Goal: Information Seeking & Learning: Learn about a topic

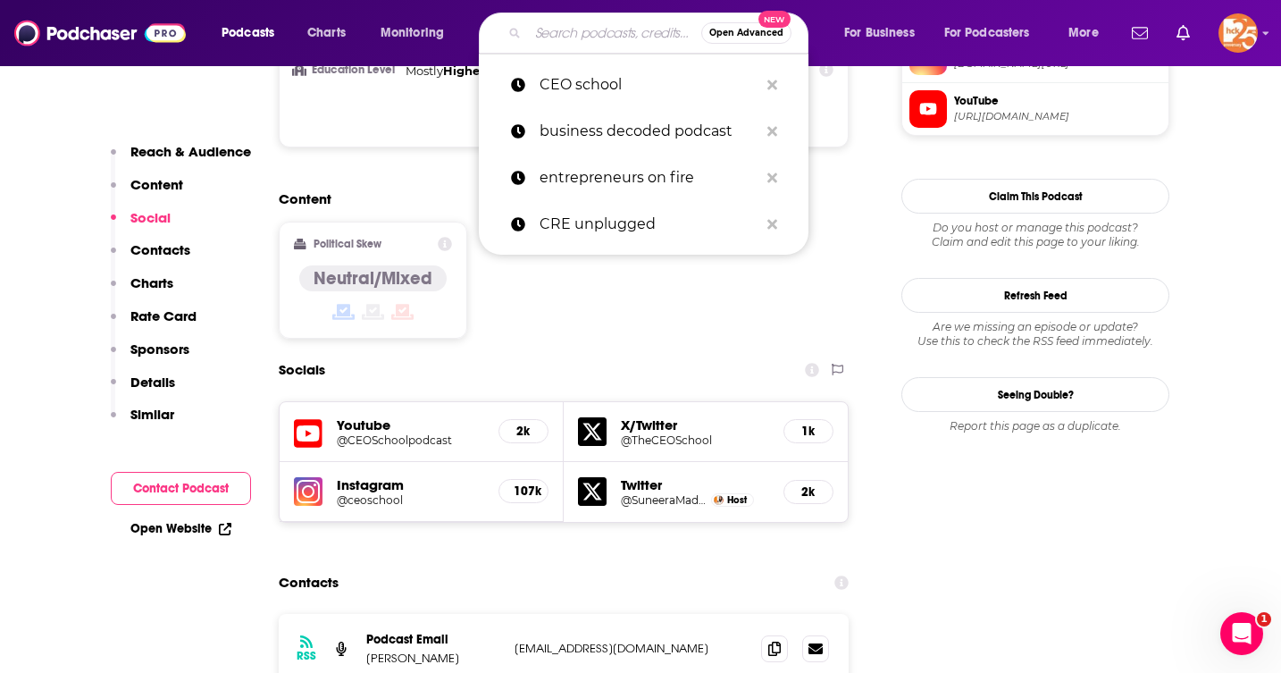
click at [582, 30] on input "Search podcasts, credits, & more..." at bounding box center [614, 33] width 173 height 29
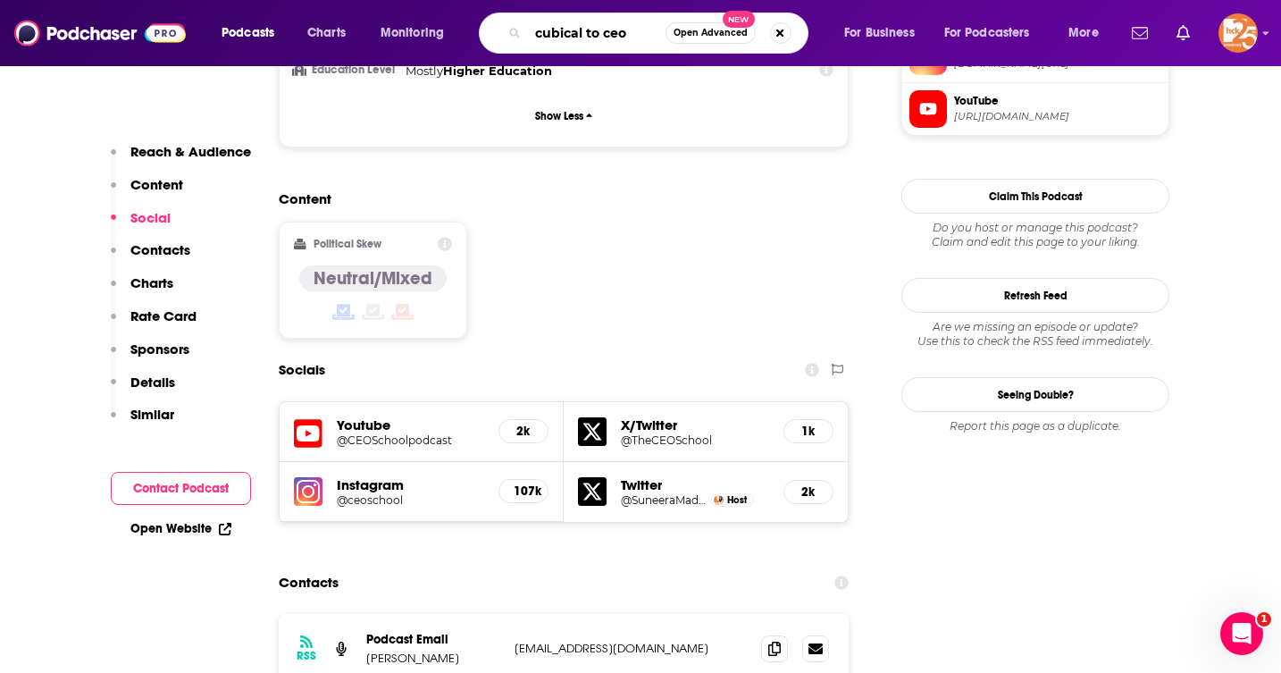
type input "cubical to ceo"
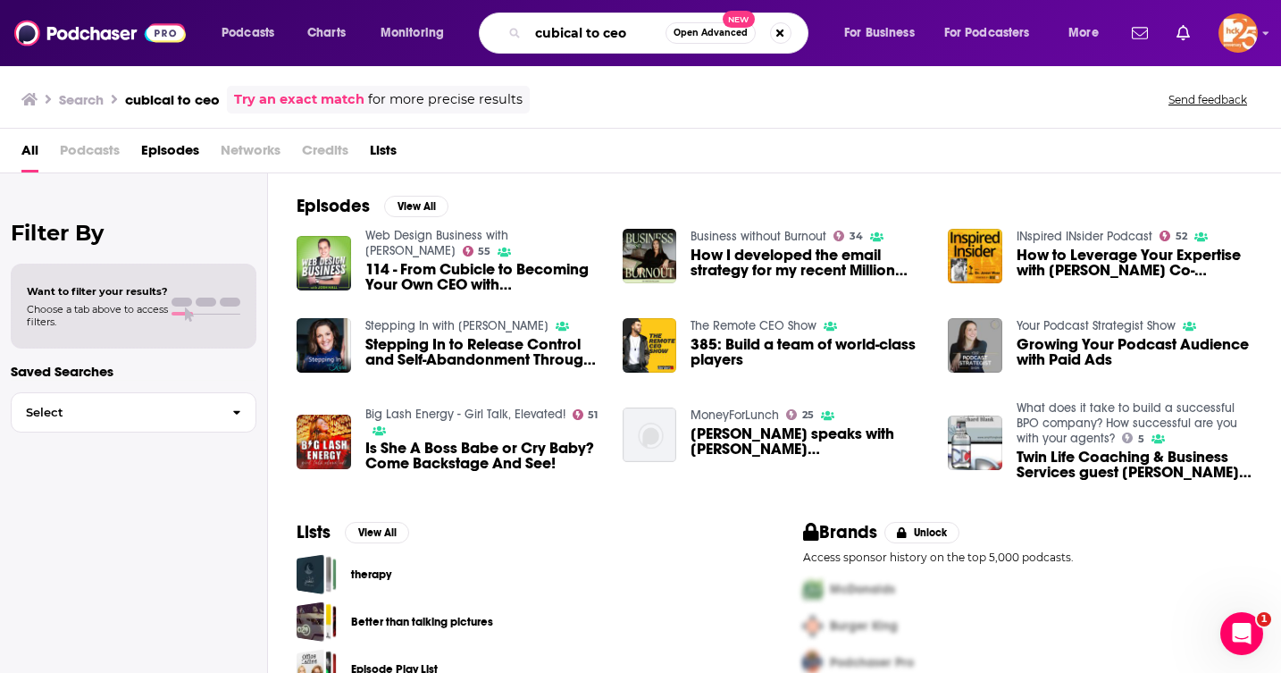
click at [579, 39] on input "cubical to ceo" at bounding box center [597, 33] width 138 height 29
type input "cubicle to ceo"
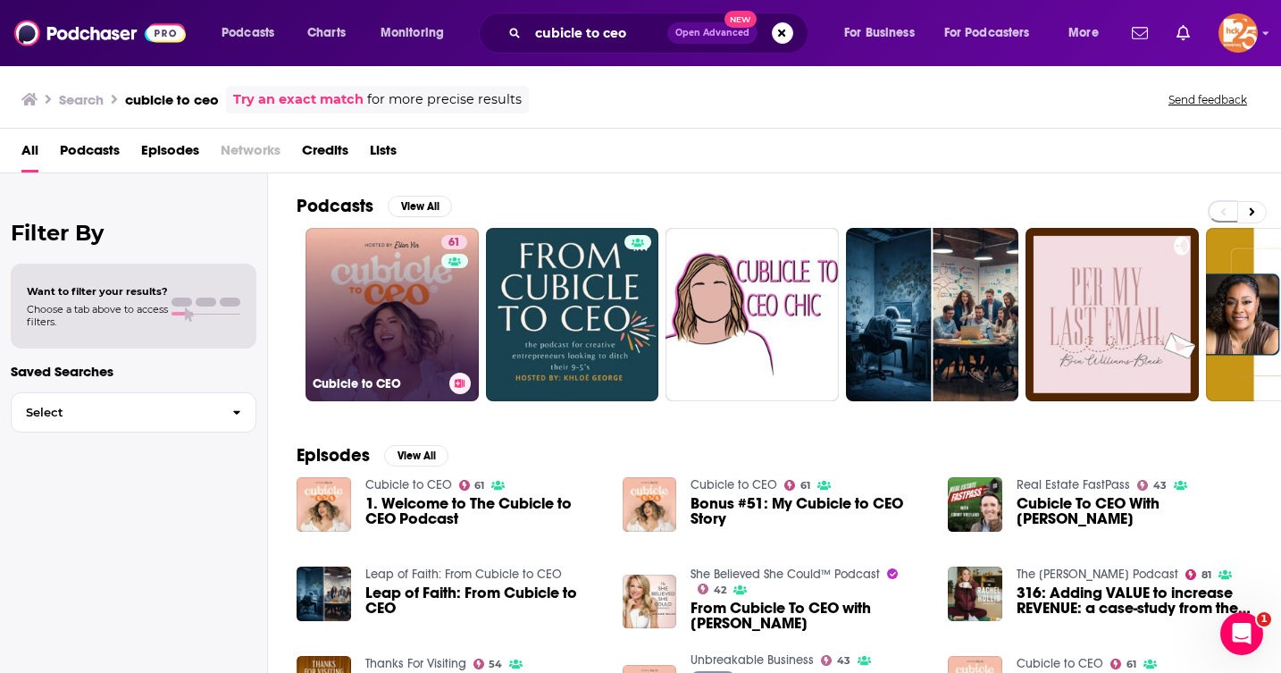
click at [378, 352] on link "61 Cubicle to CEO" at bounding box center [392, 314] width 173 height 173
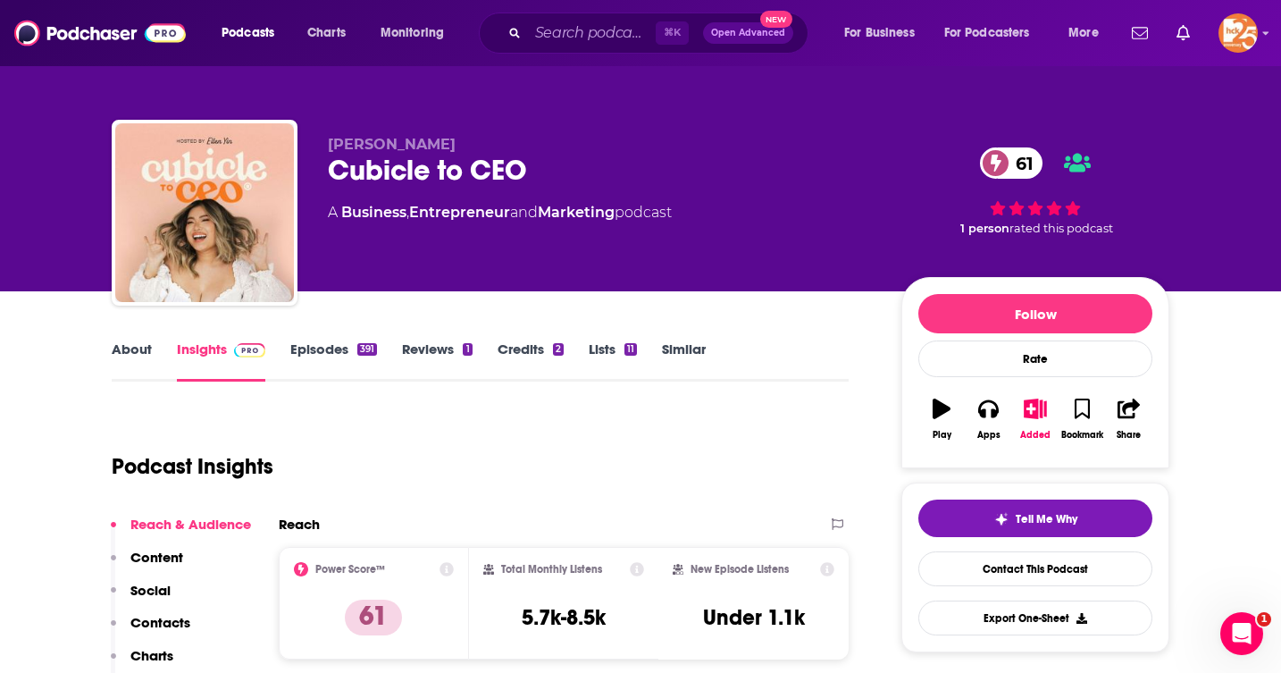
click at [135, 356] on link "About" at bounding box center [132, 360] width 40 height 41
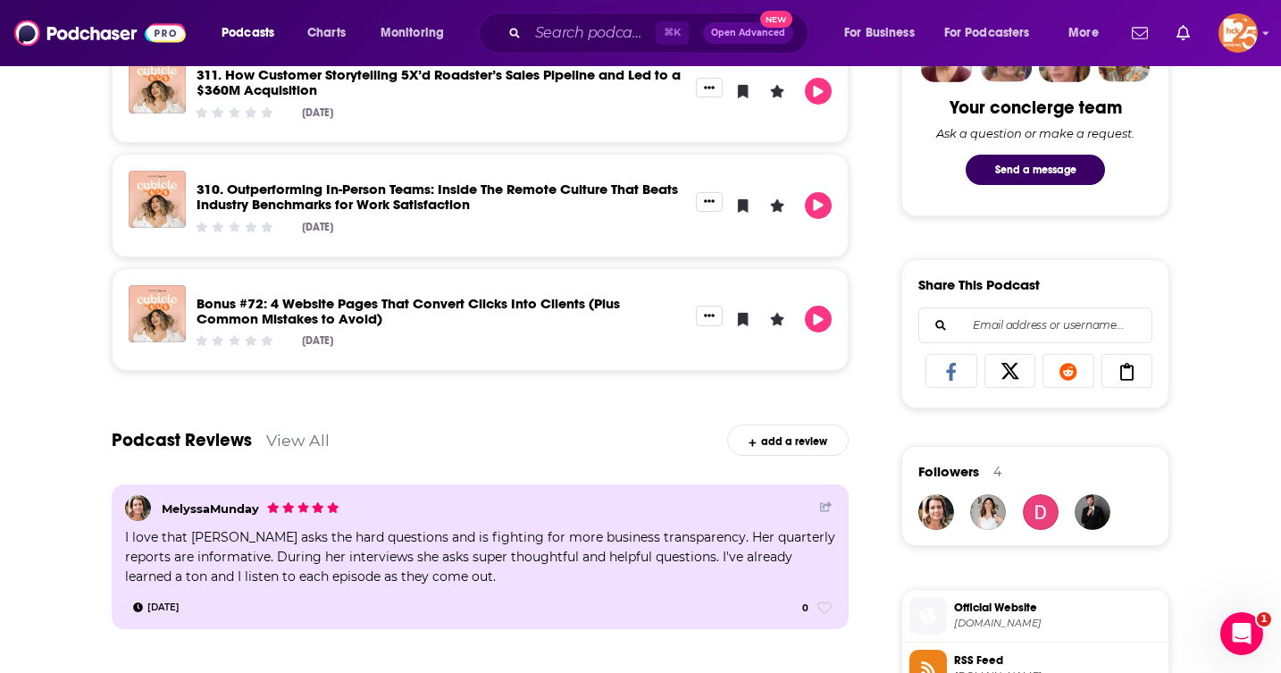
scroll to position [956, 0]
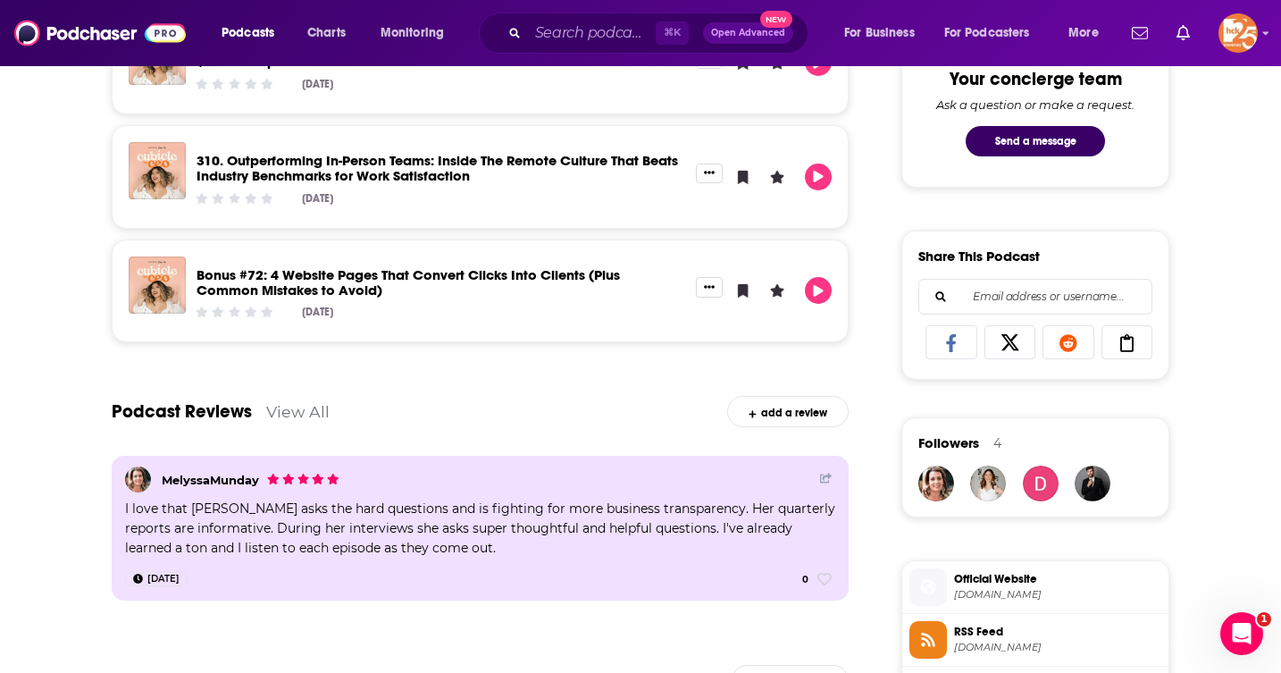
click at [974, 578] on span "Official Website" at bounding box center [1057, 579] width 207 height 16
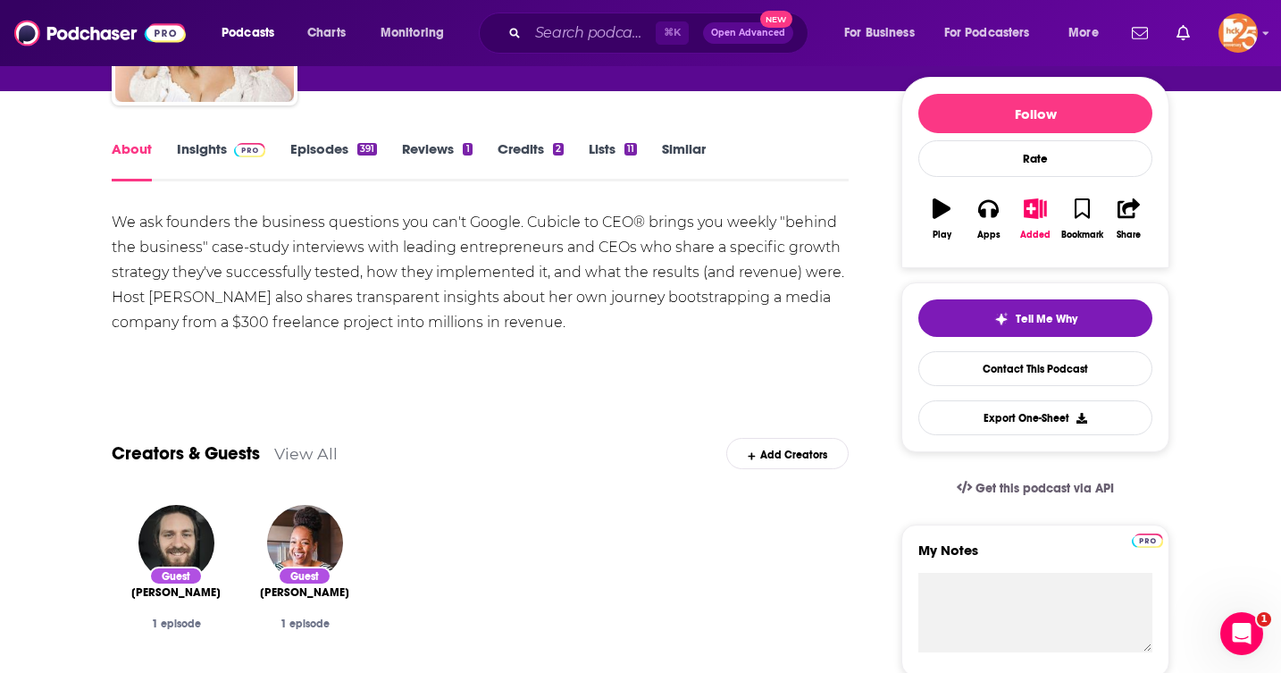
scroll to position [0, 0]
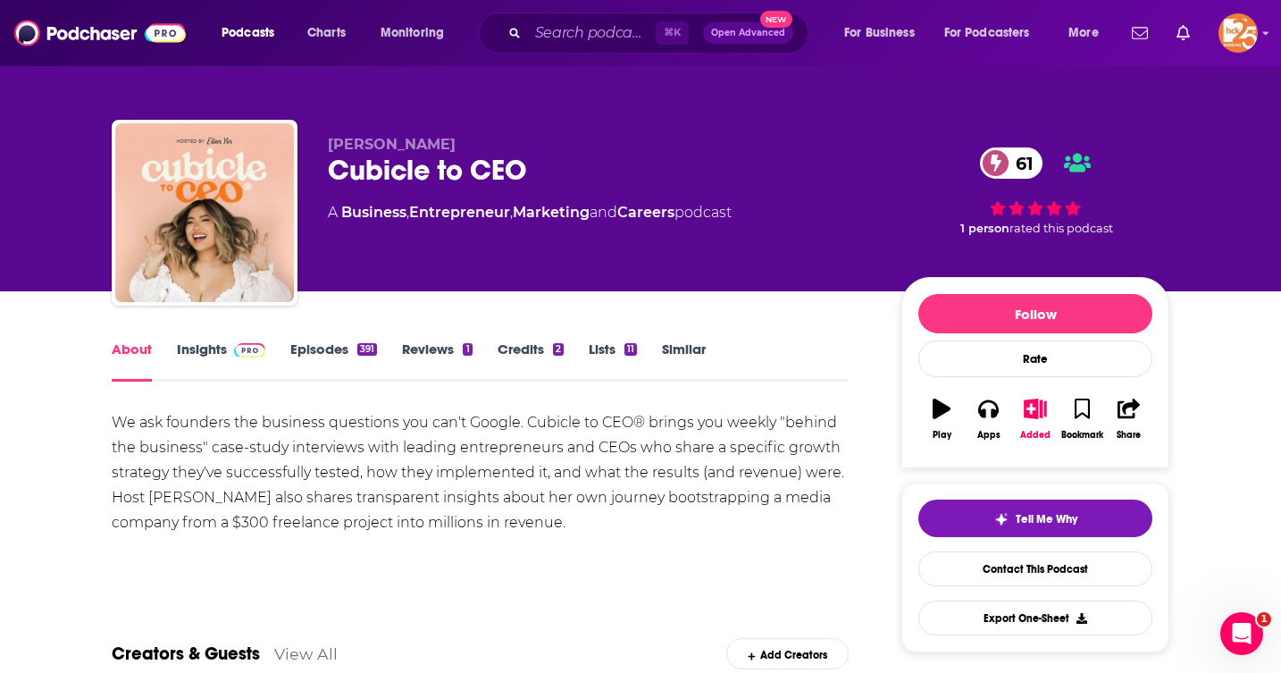
click at [200, 363] on link "Insights" at bounding box center [221, 360] width 88 height 41
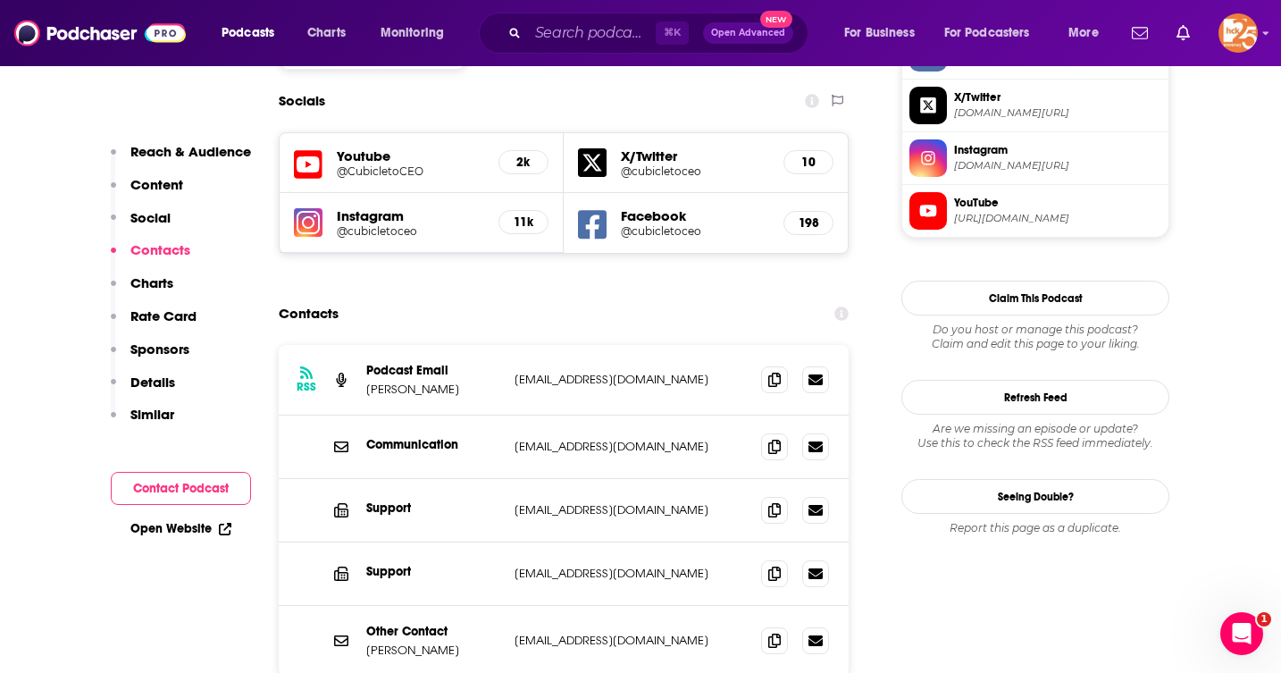
scroll to position [1595, 0]
click at [600, 29] on input "Search podcasts, credits, & more..." at bounding box center [592, 33] width 128 height 29
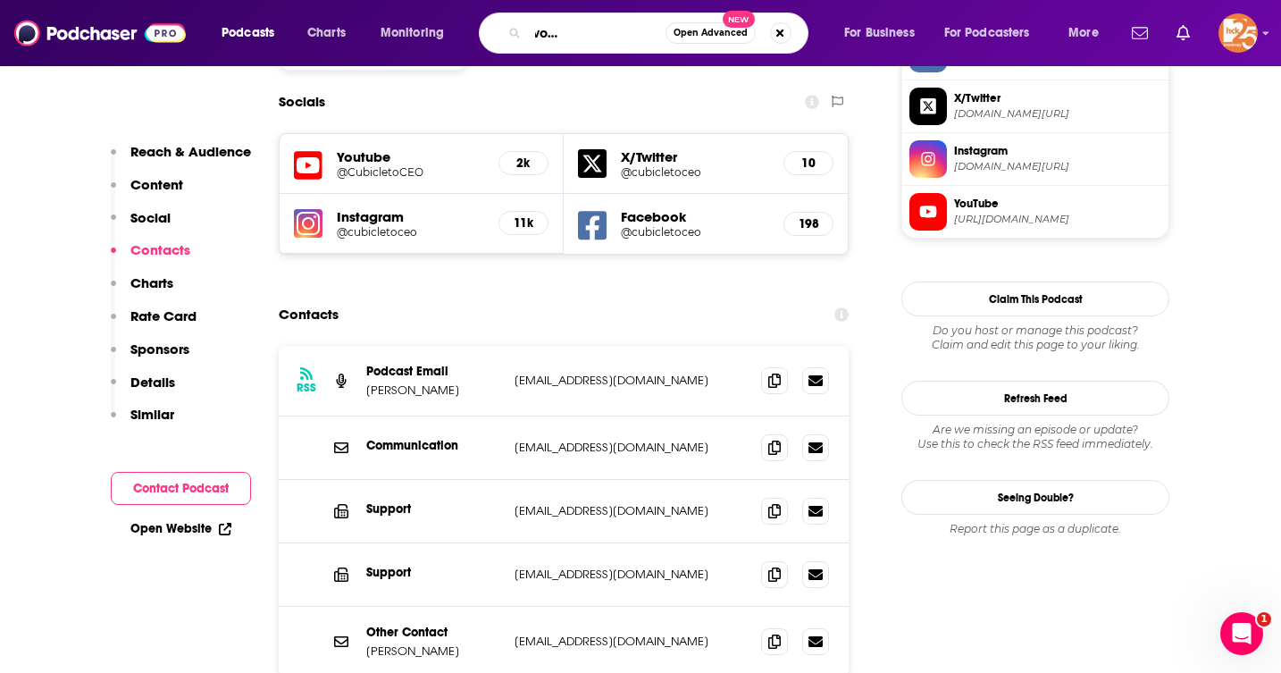
type input "empowering women in real estate"
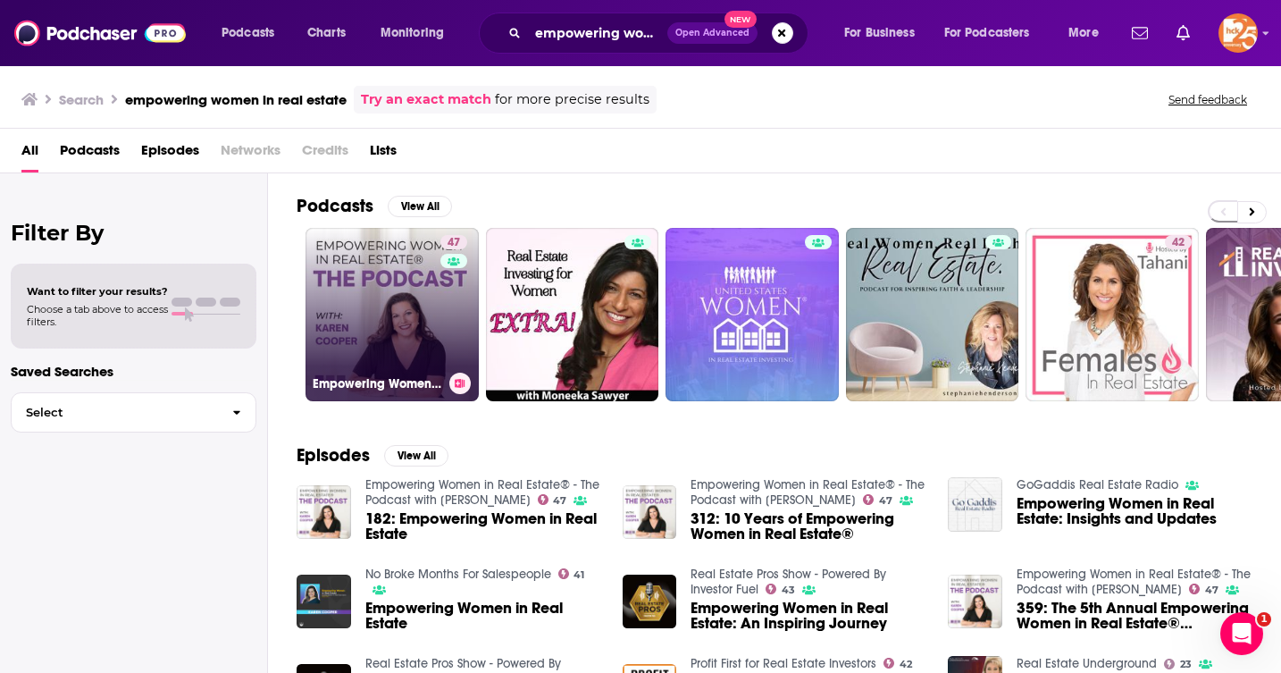
click at [404, 343] on link "47 Empowering Women in Real Estate® - The Podcast with [PERSON_NAME]" at bounding box center [392, 314] width 173 height 173
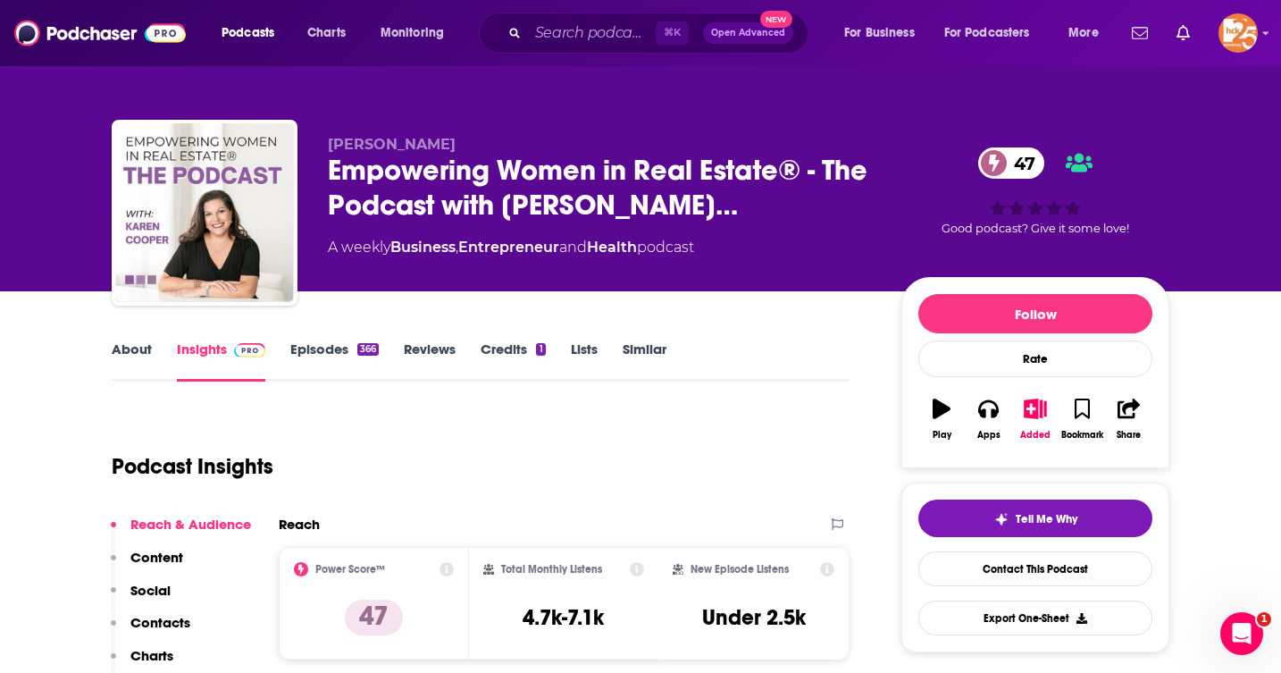
scroll to position [2, 0]
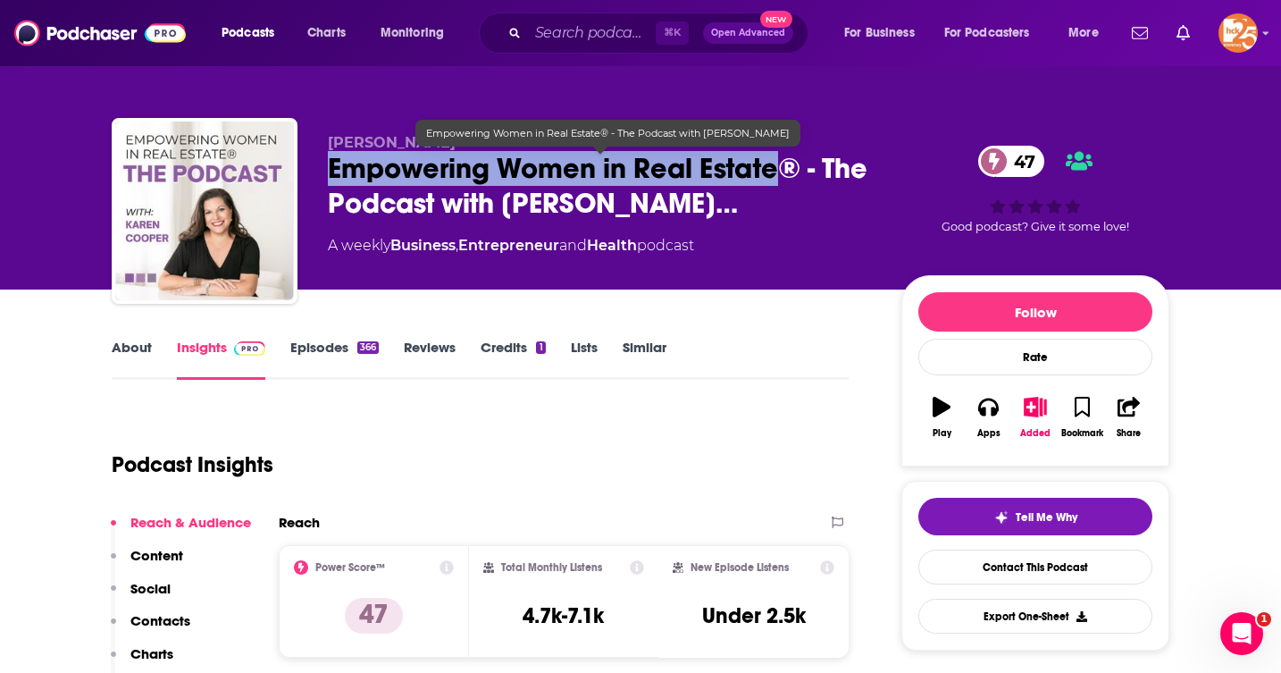
drag, startPoint x: 775, startPoint y: 169, endPoint x: 307, endPoint y: 168, distance: 467.3
click at [307, 168] on div "[PERSON_NAME] Empowering Women in Real Estate® - The Podcast with [PERSON_NAME]…" at bounding box center [641, 214] width 1058 height 193
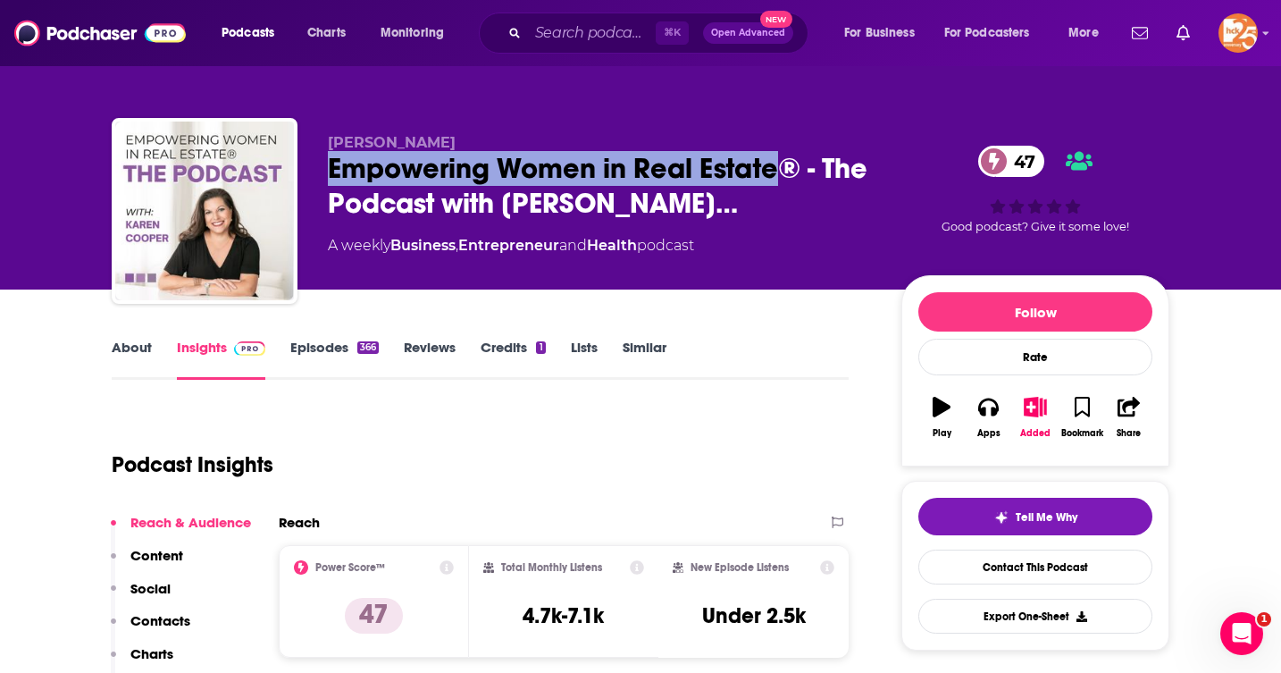
copy h2 "Empowering Women in Real Estate"
click at [143, 354] on link "About" at bounding box center [132, 359] width 40 height 41
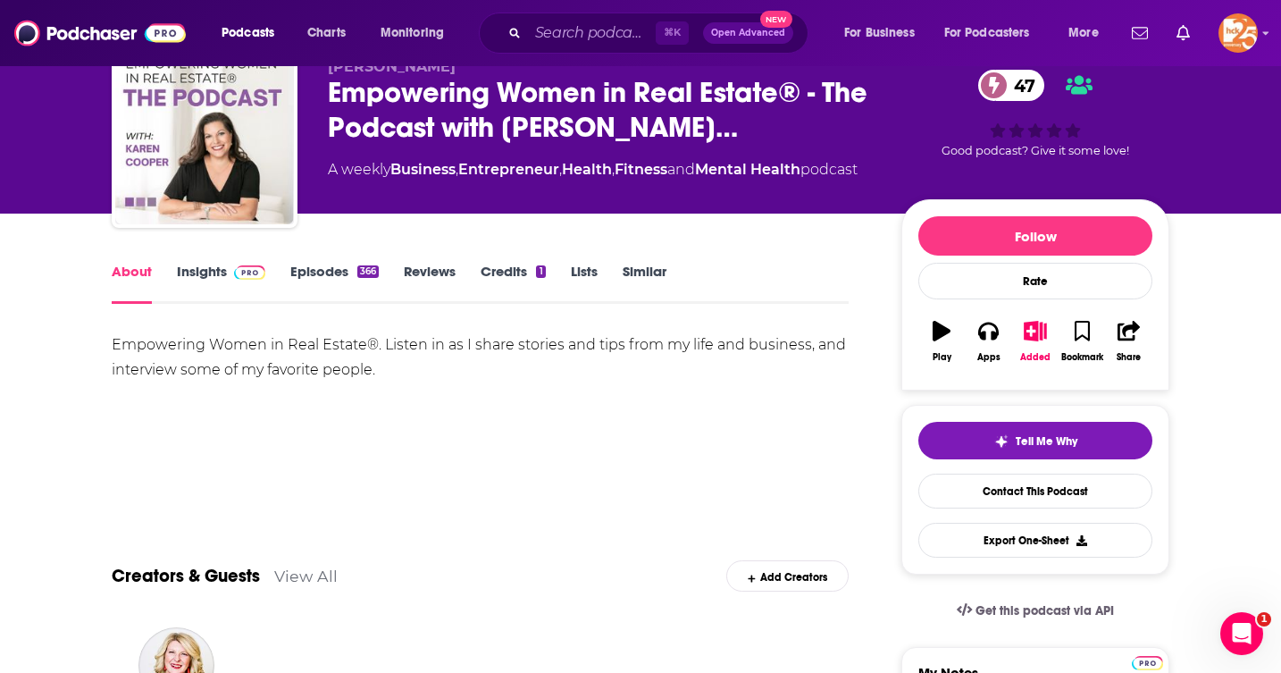
scroll to position [80, 0]
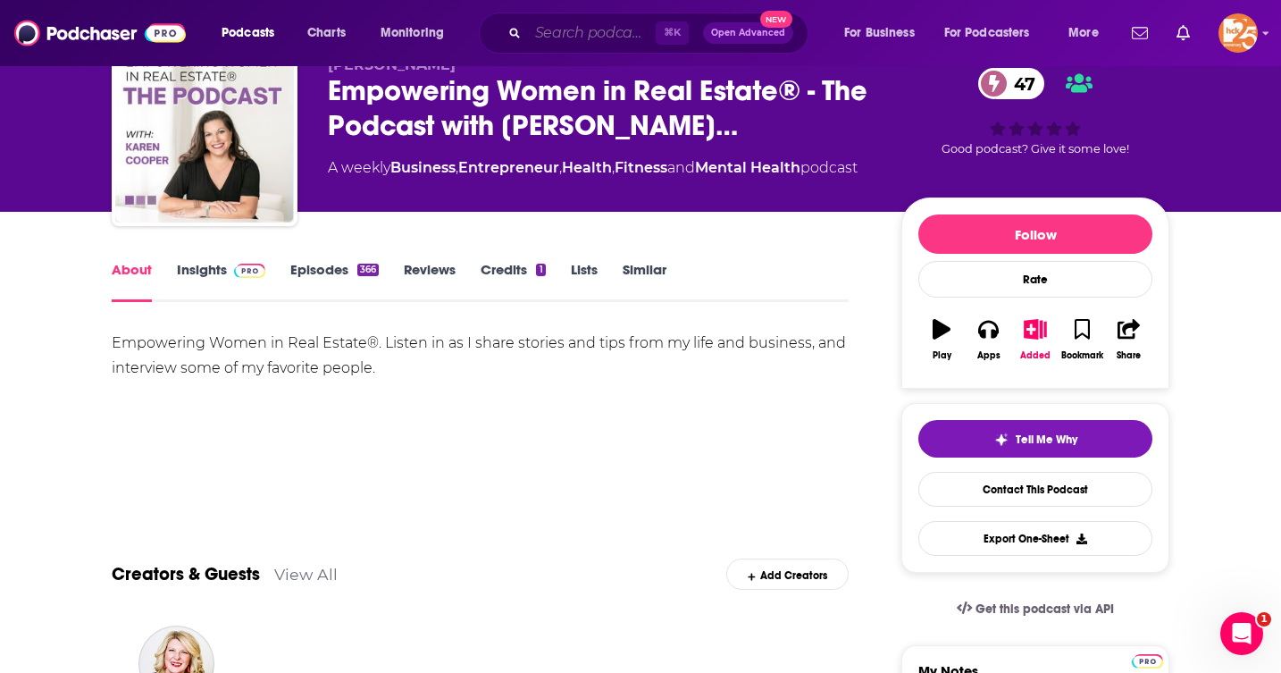
click at [549, 38] on input "Search podcasts, credits, & more..." at bounding box center [592, 33] width 128 height 29
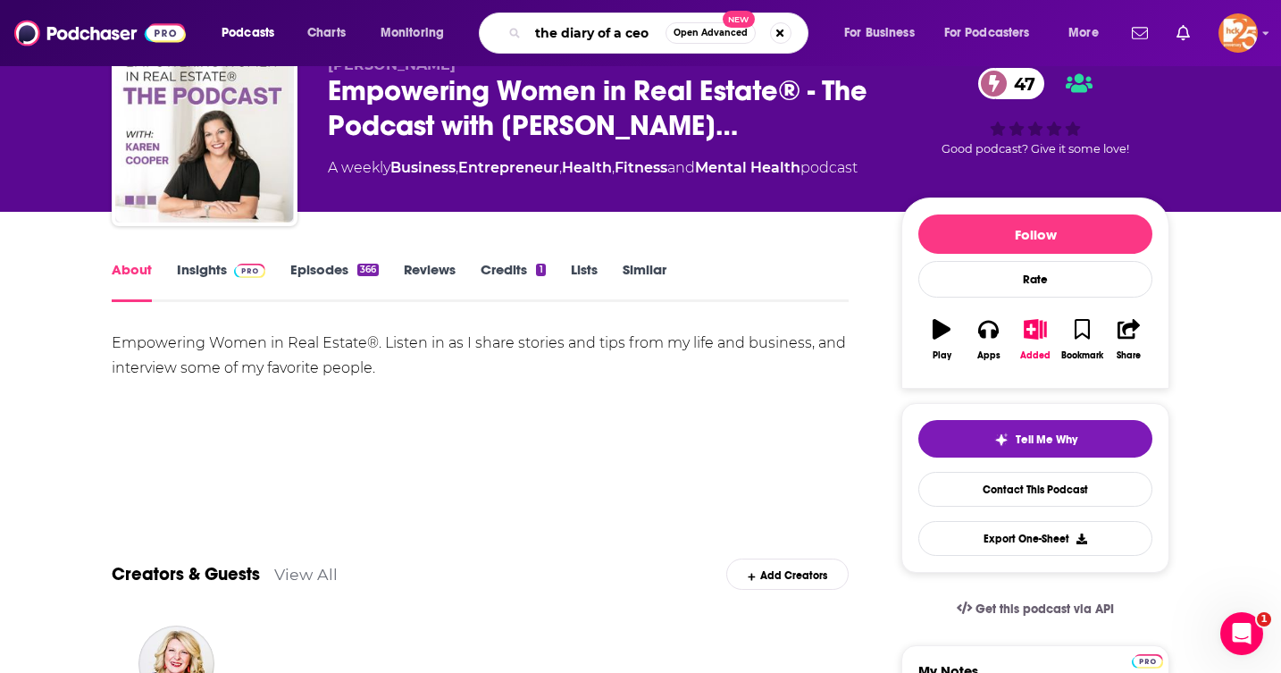
type input "the diary of a ceo"
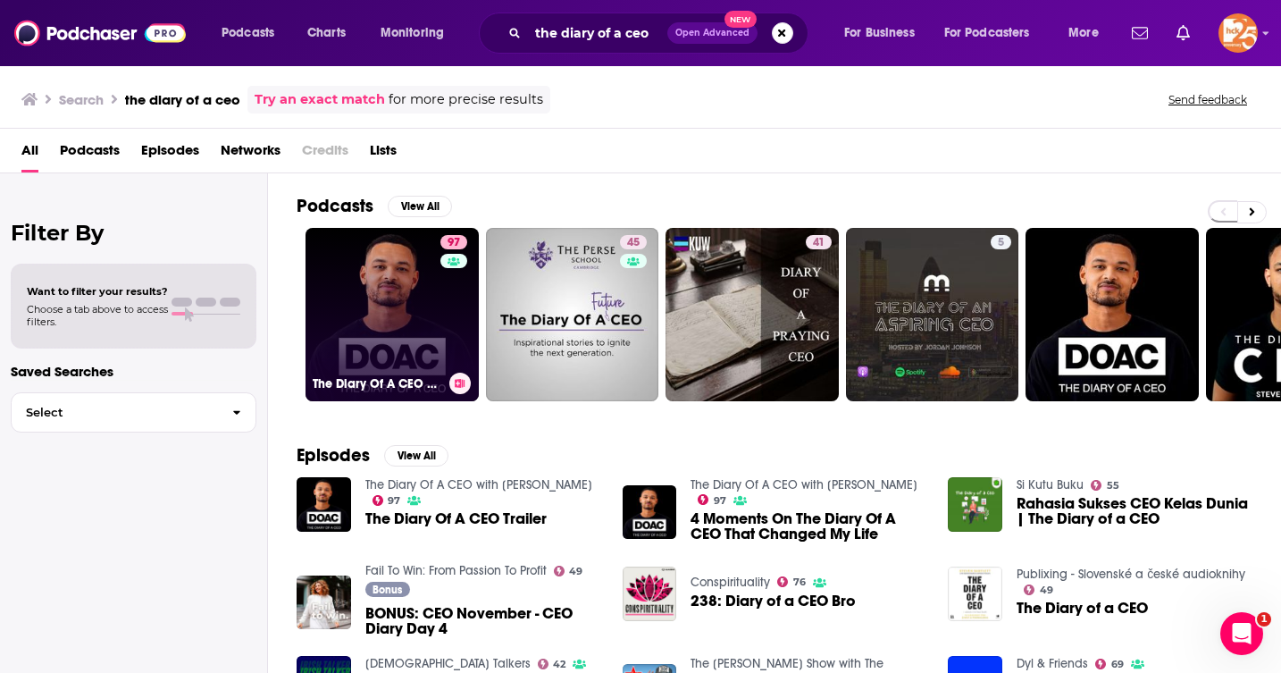
click at [370, 303] on link "97 The Diary Of A CEO with [PERSON_NAME]" at bounding box center [392, 314] width 173 height 173
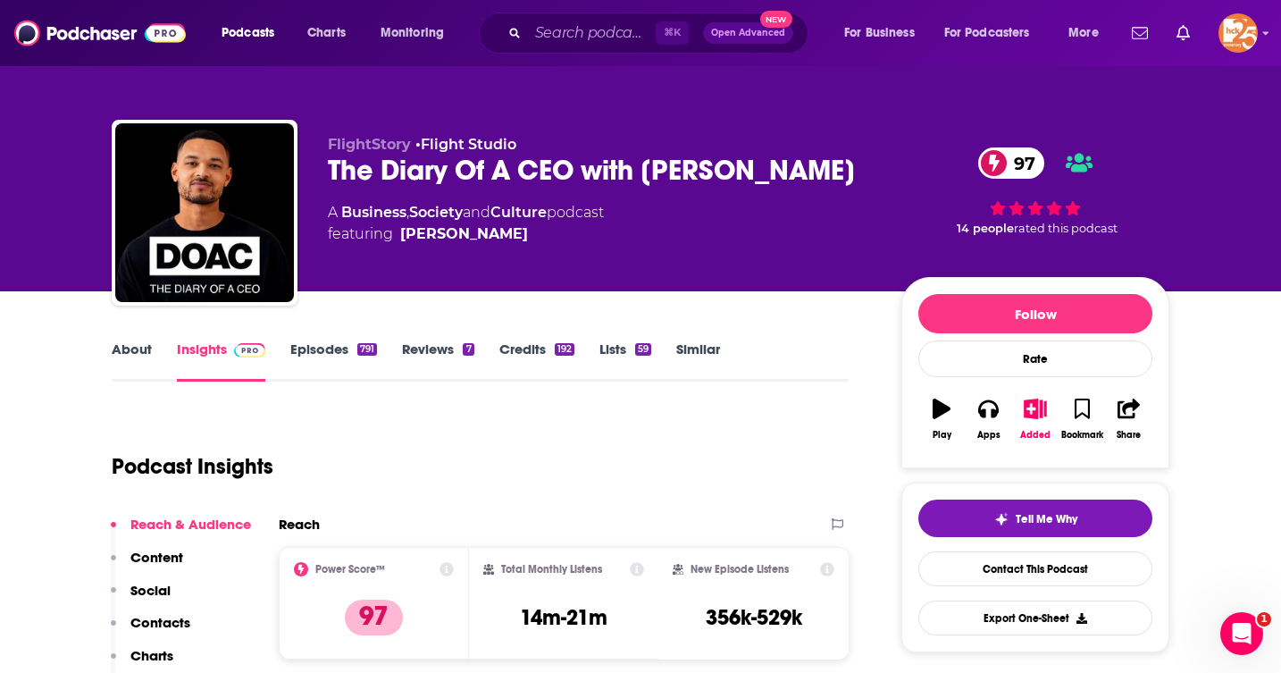
click at [131, 351] on link "About" at bounding box center [132, 360] width 40 height 41
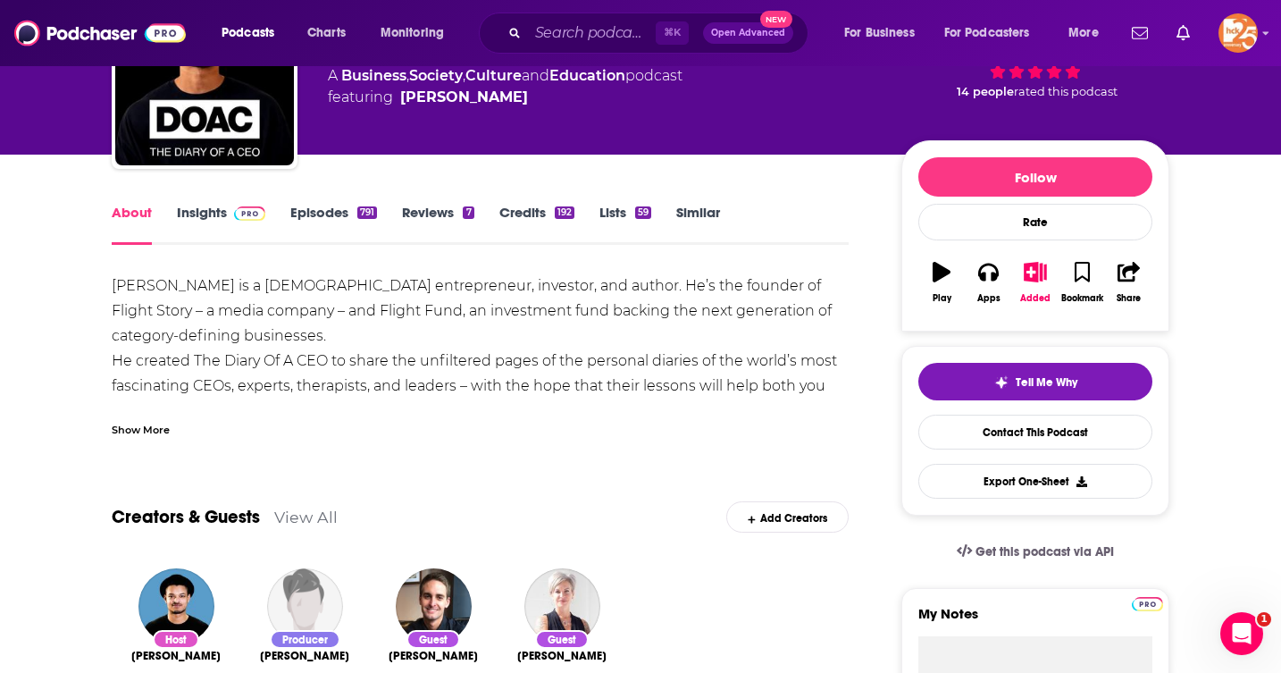
scroll to position [132, 0]
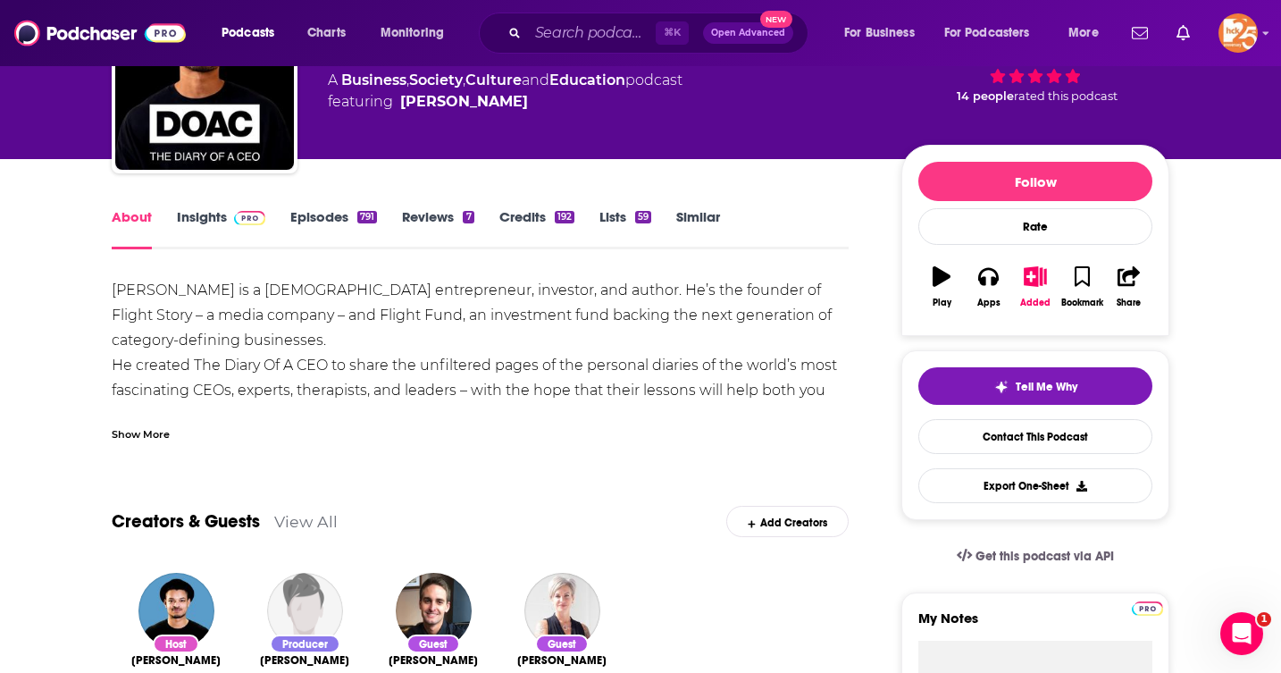
click at [214, 210] on link "Insights" at bounding box center [221, 228] width 88 height 41
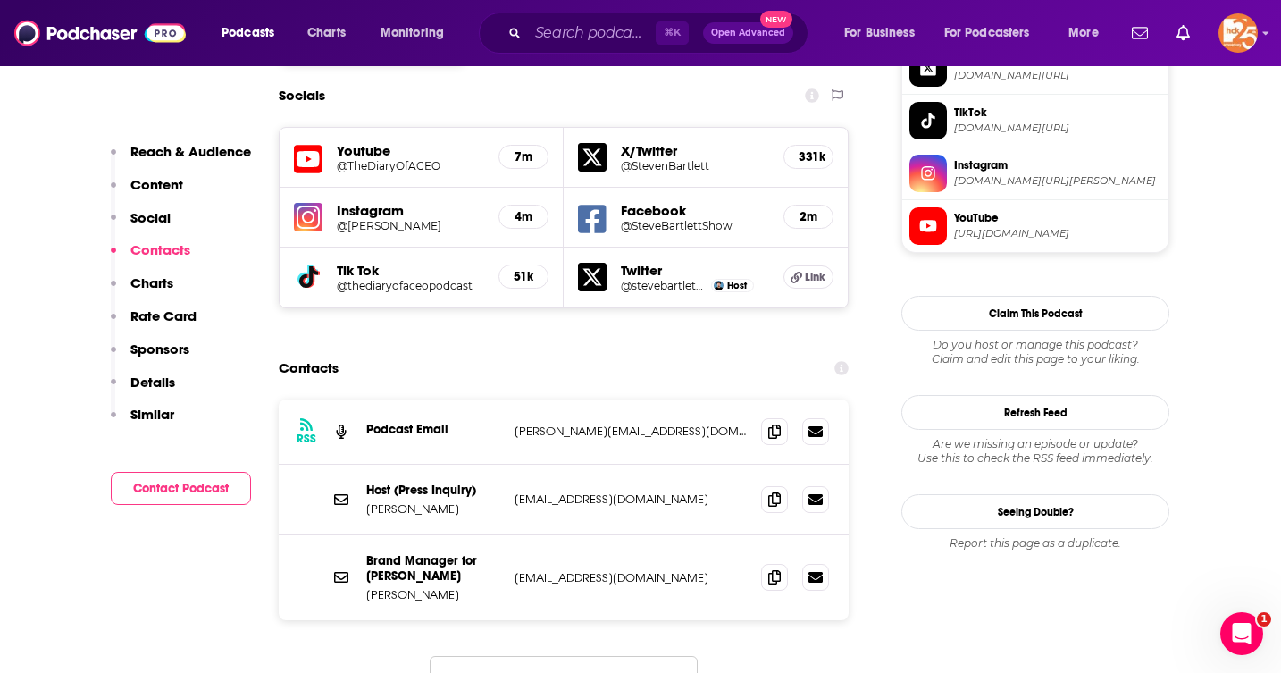
scroll to position [1580, 0]
